Goal: Task Accomplishment & Management: Manage account settings

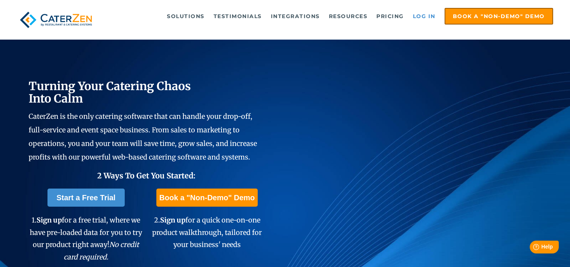
click at [419, 15] on link "Log in" at bounding box center [424, 16] width 30 height 15
click at [421, 13] on link "Log in" at bounding box center [424, 16] width 30 height 15
